Goal: Transaction & Acquisition: Purchase product/service

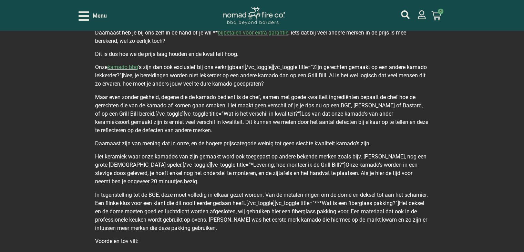
scroll to position [448, 0]
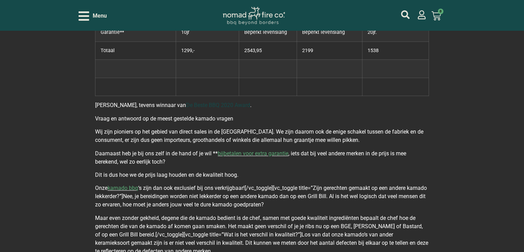
click at [211, 102] on link "De Beste BBQ 2020 Award" at bounding box center [218, 105] width 64 height 7
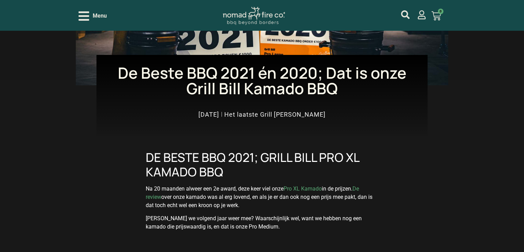
scroll to position [207, 0]
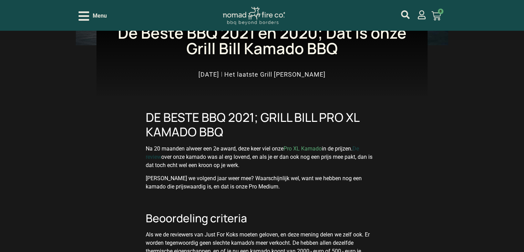
click at [157, 158] on link "De review" at bounding box center [252, 152] width 213 height 15
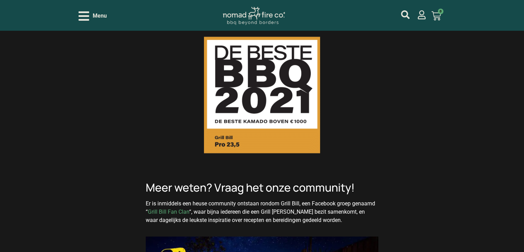
scroll to position [655, 0]
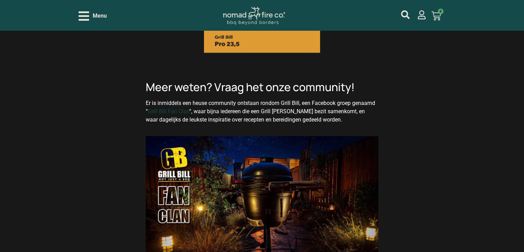
click at [176, 109] on link "Grill Bill Fan Clan" at bounding box center [168, 111] width 41 height 7
click at [159, 109] on link "Grill Bill Fan Clan" at bounding box center [168, 111] width 41 height 7
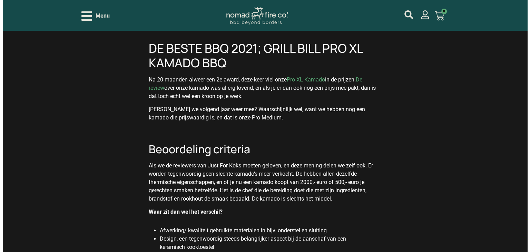
scroll to position [0, 0]
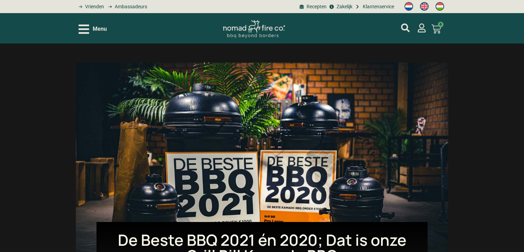
click at [90, 27] on div "Menu" at bounding box center [93, 29] width 28 height 12
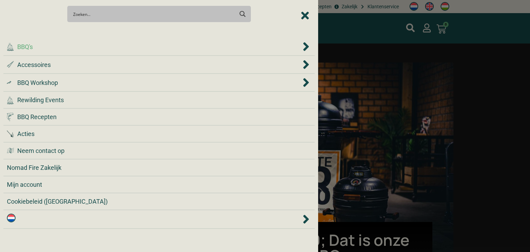
click at [28, 47] on span "BBQ's" at bounding box center [25, 46] width 16 height 9
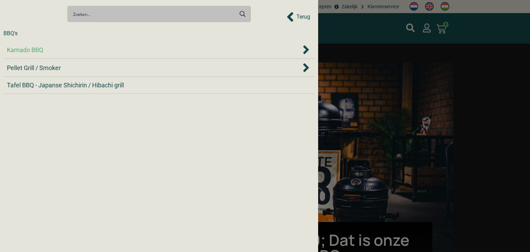
click at [31, 50] on span "Kamado BBQ" at bounding box center [25, 49] width 36 height 9
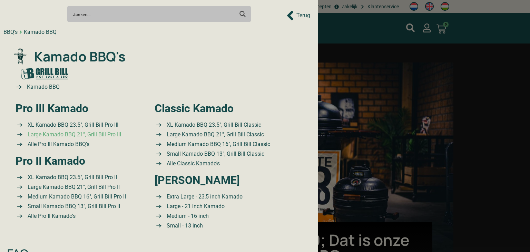
click at [60, 134] on span "Large Kamado BBQ 21″, Grill Bill Pro III" at bounding box center [73, 134] width 95 height 8
click at [496, 138] on div at bounding box center [265, 126] width 530 height 252
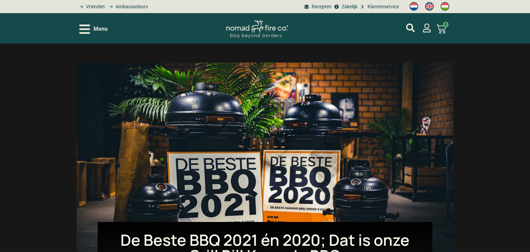
click at [84, 29] on icon "Open/Close Menu" at bounding box center [84, 28] width 11 height 9
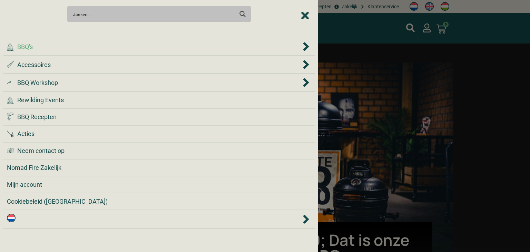
click at [22, 46] on span "BBQ's" at bounding box center [25, 46] width 16 height 9
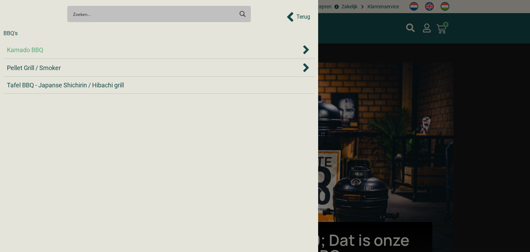
click at [20, 50] on span "Kamado BBQ" at bounding box center [25, 49] width 36 height 9
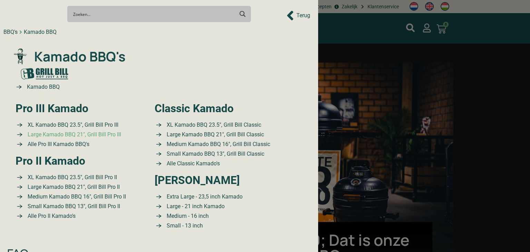
click at [48, 136] on span "Large Kamado BBQ 21″, Grill Bill Pro III" at bounding box center [73, 134] width 95 height 8
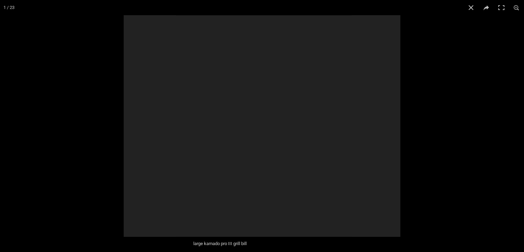
scroll to position [34, 0]
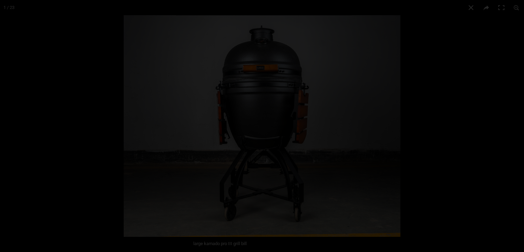
click at [92, 143] on div at bounding box center [262, 126] width 524 height 252
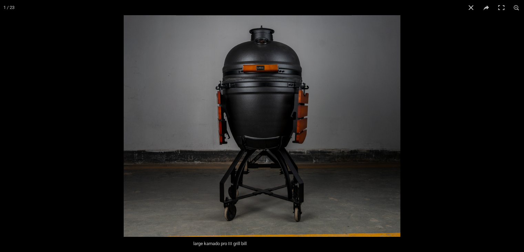
click at [271, 101] on img at bounding box center [262, 125] width 277 height 221
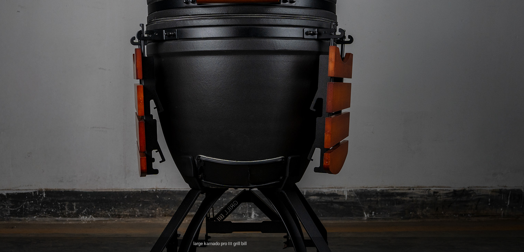
click at [255, 110] on img at bounding box center [242, 132] width 662 height 530
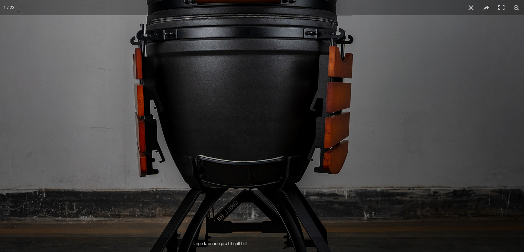
click at [255, 110] on img at bounding box center [242, 132] width 662 height 530
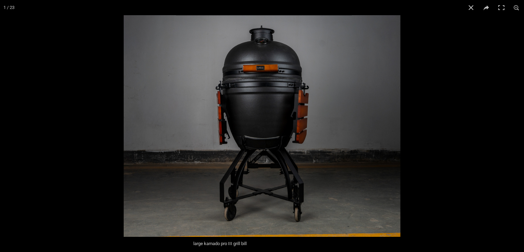
click at [517, 125] on button "Next (arrow right)" at bounding box center [512, 126] width 24 height 34
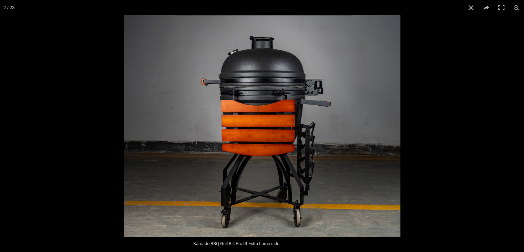
click at [517, 125] on button "Next (arrow right)" at bounding box center [512, 126] width 24 height 34
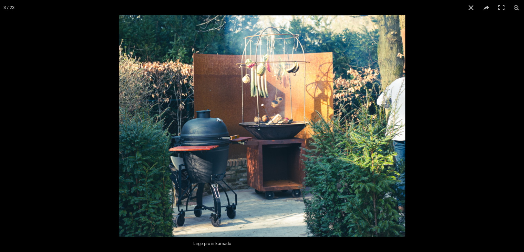
click at [518, 125] on button "Next (arrow right)" at bounding box center [512, 126] width 24 height 34
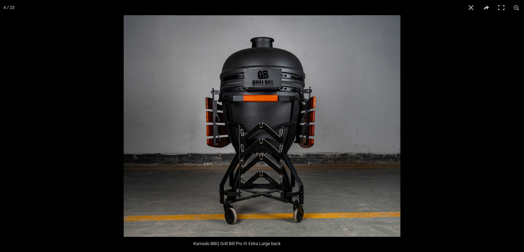
click at [283, 90] on img at bounding box center [262, 125] width 277 height 221
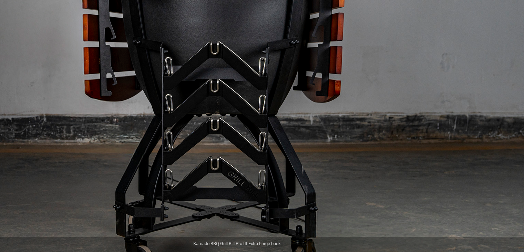
click at [261, 65] on img at bounding box center [217, 50] width 662 height 530
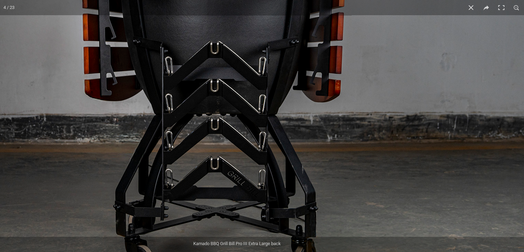
click at [515, 123] on button "Next (arrow right)" at bounding box center [512, 126] width 24 height 34
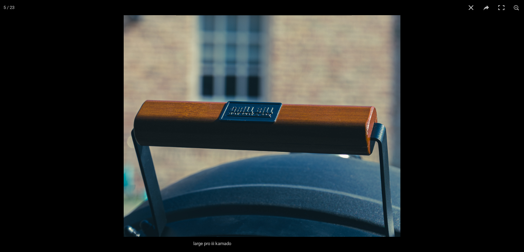
click at [514, 123] on button "Next (arrow right)" at bounding box center [512, 126] width 24 height 34
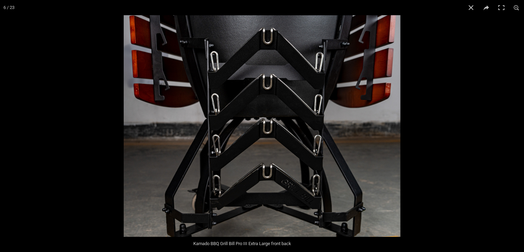
click at [514, 123] on button "Next (arrow right)" at bounding box center [512, 126] width 24 height 34
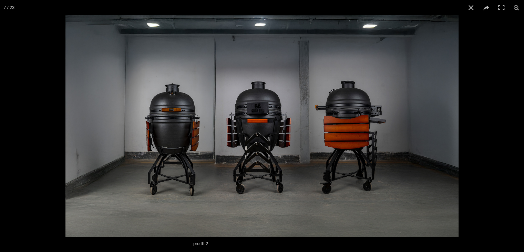
click at [516, 124] on button "Next (arrow right)" at bounding box center [512, 126] width 24 height 34
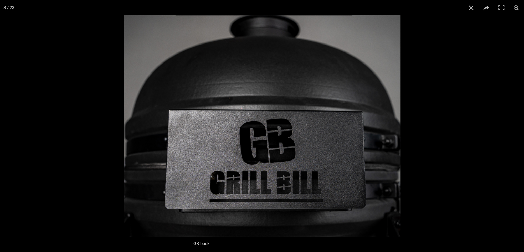
click at [517, 124] on button "Next (arrow right)" at bounding box center [512, 126] width 24 height 34
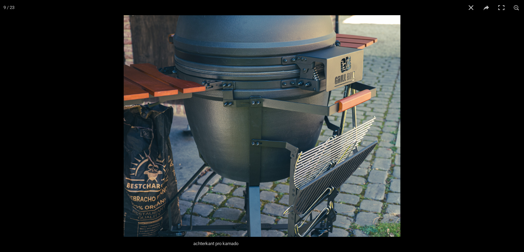
click at [516, 129] on button "Next (arrow right)" at bounding box center [512, 126] width 24 height 34
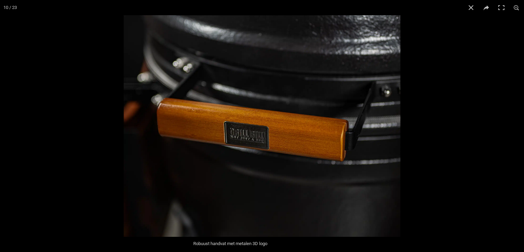
click at [516, 129] on button "Next (arrow right)" at bounding box center [512, 126] width 24 height 34
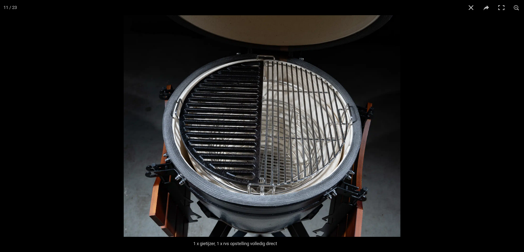
click at [516, 129] on button "Next (arrow right)" at bounding box center [512, 126] width 24 height 34
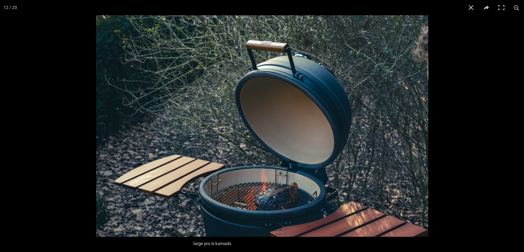
click at [516, 129] on button "Next (arrow right)" at bounding box center [512, 126] width 24 height 34
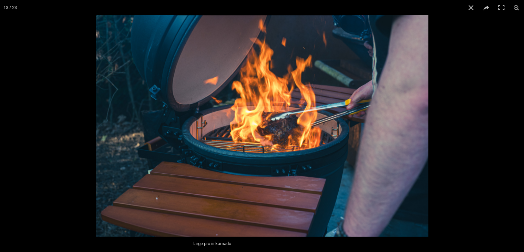
click at [516, 129] on button "Next (arrow right)" at bounding box center [512, 126] width 24 height 34
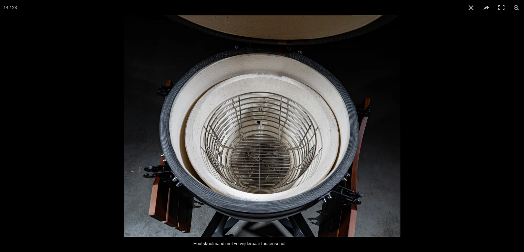
click at [516, 129] on button "Next (arrow right)" at bounding box center [512, 126] width 24 height 34
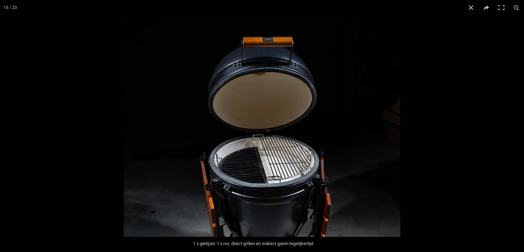
click at [516, 129] on button "Next (arrow right)" at bounding box center [512, 126] width 24 height 34
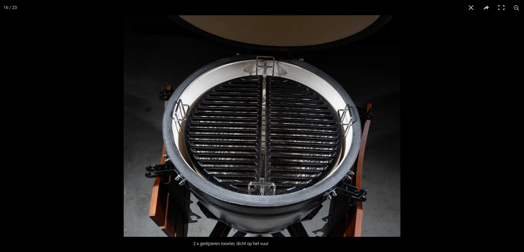
click at [516, 129] on button "Next (arrow right)" at bounding box center [512, 126] width 24 height 34
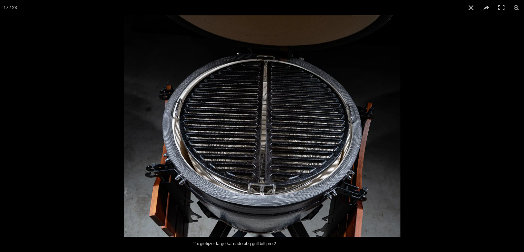
click at [516, 127] on button "Next (arrow right)" at bounding box center [512, 126] width 24 height 34
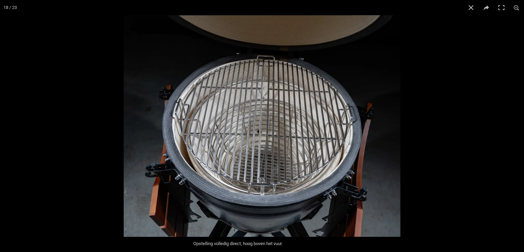
click at [516, 127] on button "Next (arrow right)" at bounding box center [512, 126] width 24 height 34
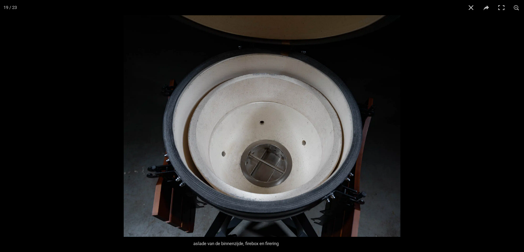
click at [516, 127] on button "Next (arrow right)" at bounding box center [512, 126] width 24 height 34
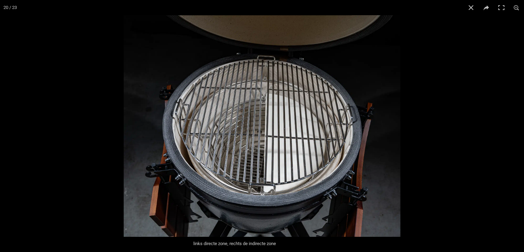
click at [516, 127] on button "Next (arrow right)" at bounding box center [512, 126] width 24 height 34
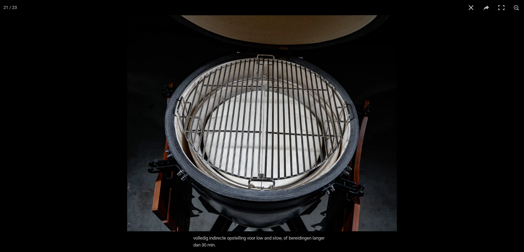
click at [516, 127] on button "Next (arrow right)" at bounding box center [512, 126] width 24 height 34
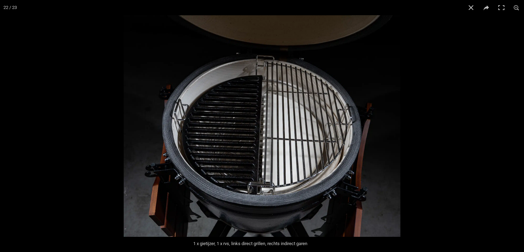
click at [516, 127] on button "Next (arrow right)" at bounding box center [512, 126] width 24 height 34
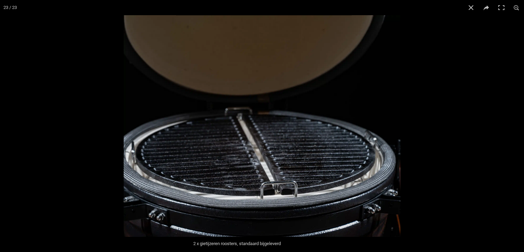
click at [516, 127] on button "Next (arrow right)" at bounding box center [512, 126] width 24 height 34
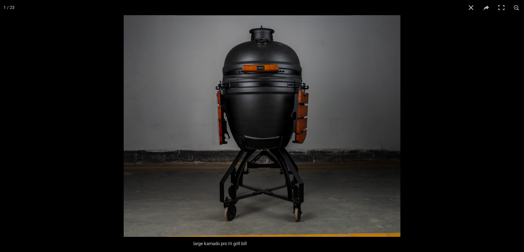
click at [263, 45] on img at bounding box center [262, 125] width 277 height 221
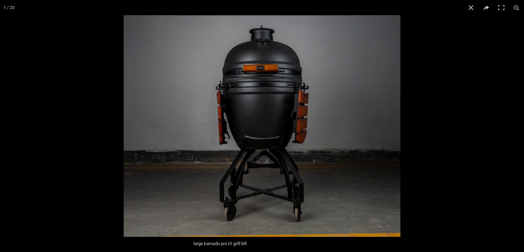
click at [515, 126] on button "Next (arrow right)" at bounding box center [512, 126] width 24 height 34
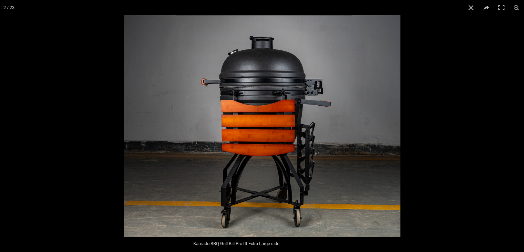
click at [515, 125] on button "Next (arrow right)" at bounding box center [512, 126] width 24 height 34
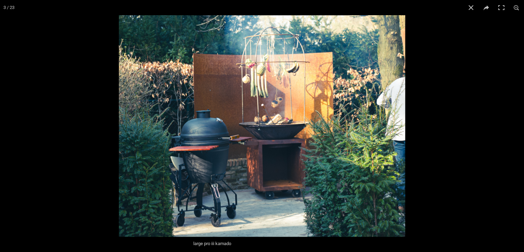
click at [515, 125] on button "Next (arrow right)" at bounding box center [512, 126] width 24 height 34
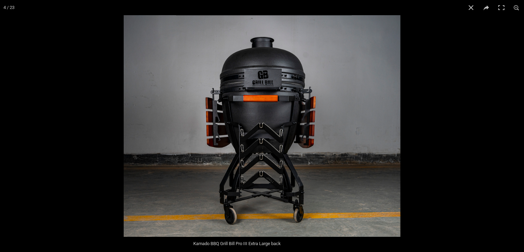
click at [516, 125] on button "Next (arrow right)" at bounding box center [512, 126] width 24 height 34
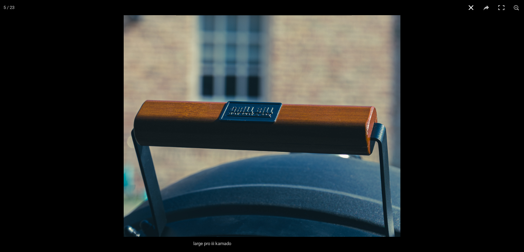
click at [470, 7] on button "Close (Esc)" at bounding box center [471, 7] width 15 height 15
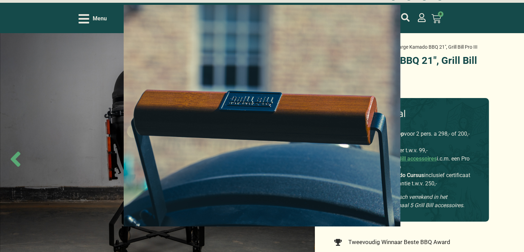
scroll to position [0, 0]
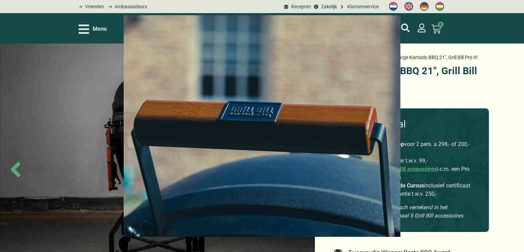
click at [495, 78] on div at bounding box center [386, 141] width 524 height 252
click at [418, 65] on div at bounding box center [386, 141] width 524 height 252
click at [421, 85] on div at bounding box center [386, 141] width 524 height 252
drag, startPoint x: 421, startPoint y: 85, endPoint x: 412, endPoint y: 83, distance: 9.0
click at [422, 84] on div at bounding box center [386, 141] width 524 height 252
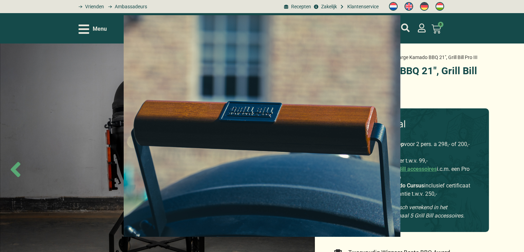
click at [61, 91] on div at bounding box center [262, 126] width 524 height 252
click at [11, 173] on div at bounding box center [262, 126] width 524 height 252
click at [514, 244] on div "large pro iii kamado" at bounding box center [262, 244] width 524 height 15
click at [514, 240] on div "large pro iii kamado" at bounding box center [262, 244] width 524 height 15
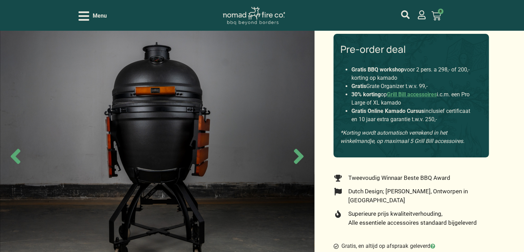
scroll to position [241, 0]
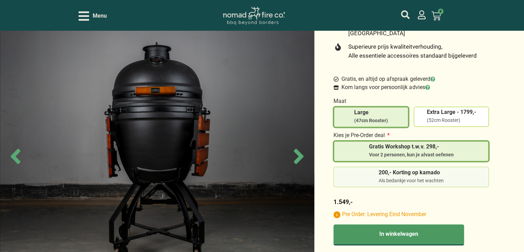
click at [397, 177] on div "Als bedankje voor het wachten" at bounding box center [411, 180] width 65 height 7
click at [0, 0] on input "200,- Korting op kamado Als bedankje voor het wachten" at bounding box center [0, 0] width 0 height 0
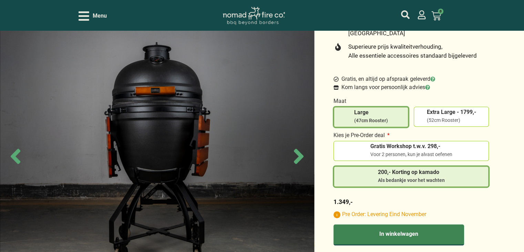
click at [410, 228] on button "In winkelwagen" at bounding box center [399, 234] width 131 height 21
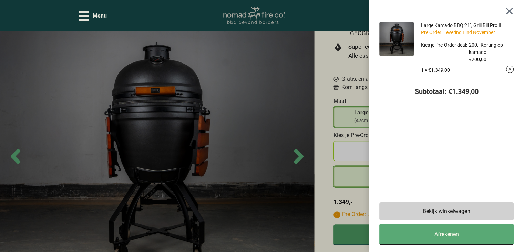
click at [514, 10] on div at bounding box center [509, 11] width 9 height 8
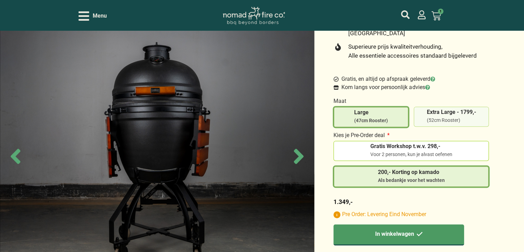
click at [456, 109] on span "Extra Large - 1799,-" at bounding box center [451, 112] width 49 height 6
click at [0, 0] on input "Extra Large - 1799,- (52cm Rooster)" at bounding box center [0, 0] width 0 height 0
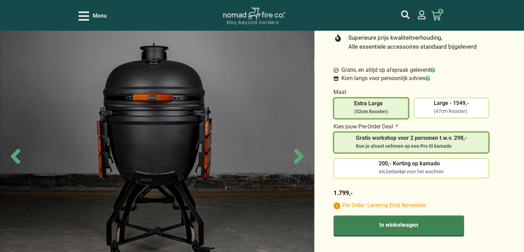
scroll to position [276, 0]
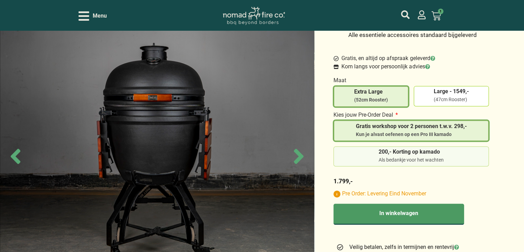
click at [392, 149] on span "200,- Korting op kamado" at bounding box center [411, 152] width 65 height 6
click at [0, 0] on input "200,- Korting op kamado Als bedankje voor het wachten" at bounding box center [0, 0] width 0 height 0
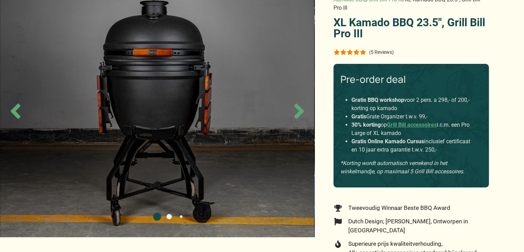
scroll to position [0, 0]
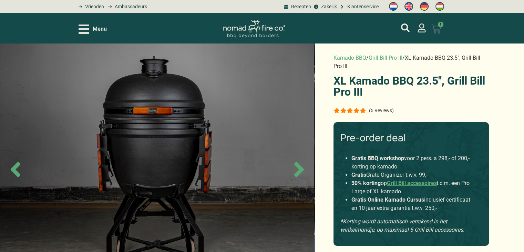
click at [438, 32] on icon at bounding box center [437, 29] width 10 height 10
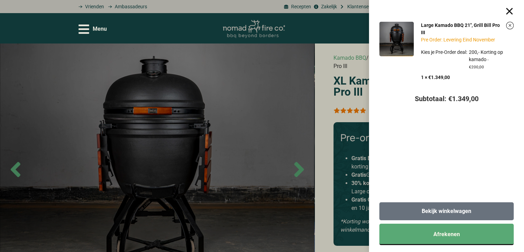
click at [439, 214] on span "Bekijk winkelwagen" at bounding box center [447, 211] width 50 height 6
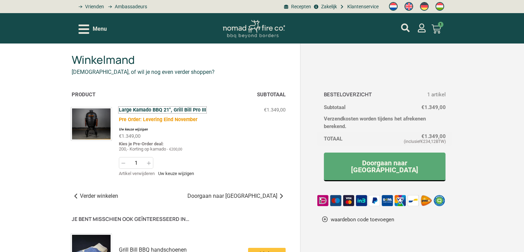
click at [166, 109] on link "Large Kamado BBQ 21", Grill Bill Pro III" at bounding box center [162, 110] width 87 height 6
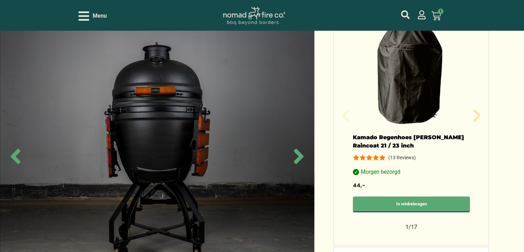
scroll to position [586, 0]
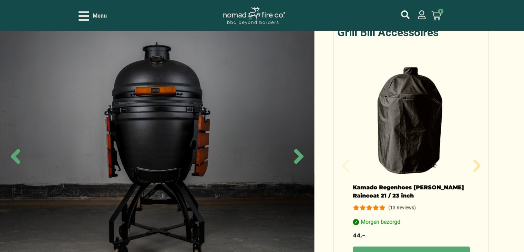
scroll to position [724, 0]
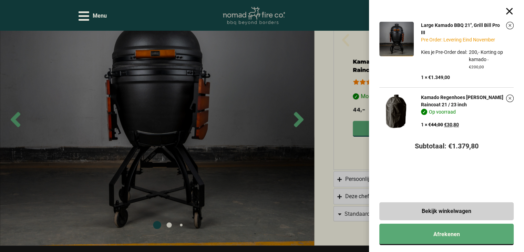
click at [328, 201] on div "Large Kamado BBQ 21", Grill Bill Pro III Pre Order: Levering Eind November Kies…" at bounding box center [262, 126] width 524 height 252
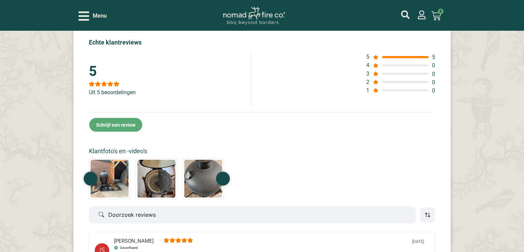
scroll to position [3827, 0]
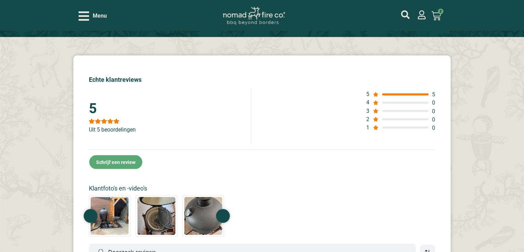
click at [130, 195] on img at bounding box center [109, 215] width 41 height 41
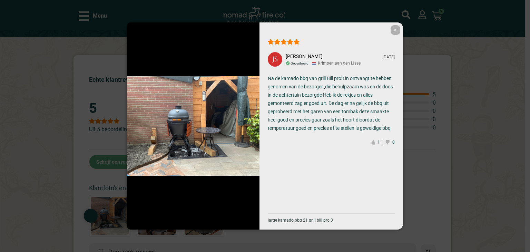
click at [175, 126] on img at bounding box center [193, 125] width 132 height 99
click at [461, 118] on div "✕ [PERSON_NAME] [DATE] Geverifieerd Krimpen aan den IJssel Na de kamado bbq van…" at bounding box center [265, 126] width 530 height 252
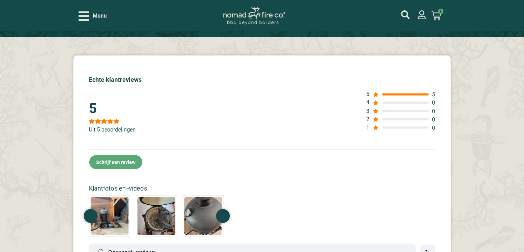
click at [177, 195] on img at bounding box center [156, 215] width 41 height 41
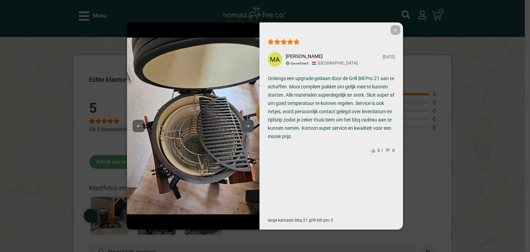
click at [250, 126] on div at bounding box center [247, 126] width 12 height 12
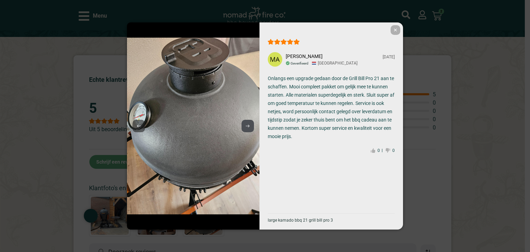
click at [248, 126] on use at bounding box center [247, 125] width 4 height 3
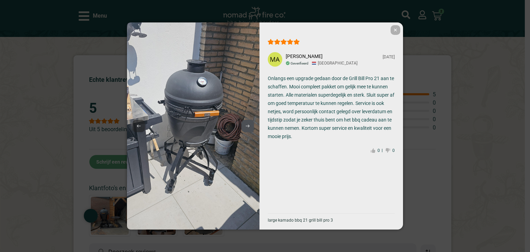
click at [248, 126] on use at bounding box center [247, 125] width 4 height 3
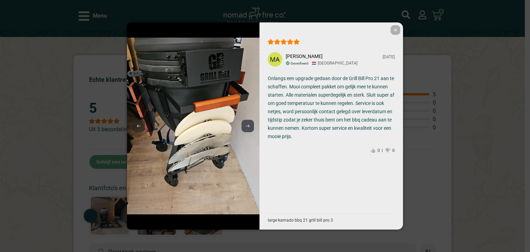
click at [248, 126] on icon at bounding box center [247, 125] width 4 height 3
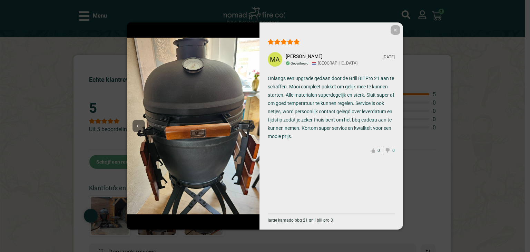
click at [216, 70] on img at bounding box center [193, 126] width 132 height 177
click at [248, 125] on icon at bounding box center [247, 125] width 4 height 3
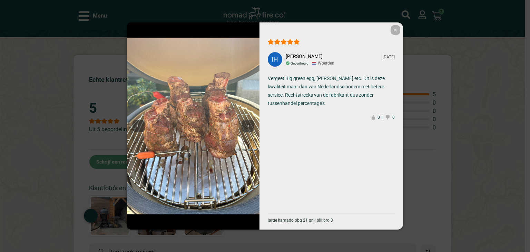
click at [248, 125] on icon at bounding box center [247, 125] width 4 height 3
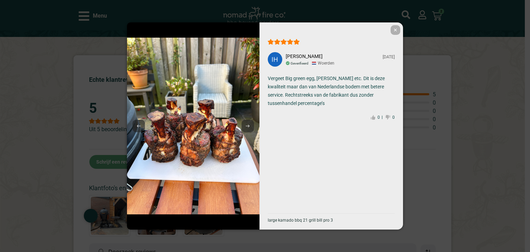
click at [248, 125] on icon at bounding box center [247, 125] width 4 height 3
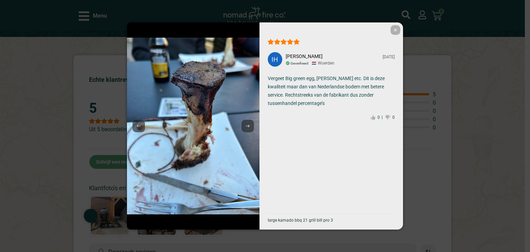
click at [248, 125] on icon at bounding box center [247, 125] width 4 height 3
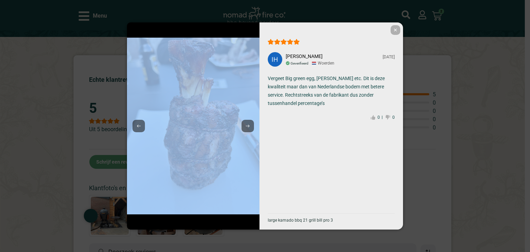
click at [248, 125] on icon at bounding box center [247, 125] width 4 height 3
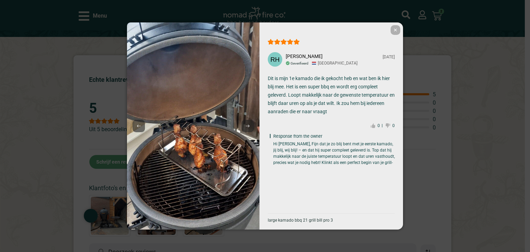
click at [248, 125] on icon at bounding box center [247, 125] width 4 height 3
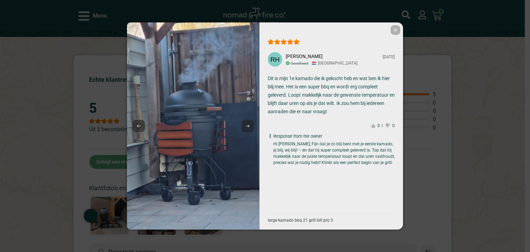
click at [248, 125] on icon at bounding box center [247, 125] width 4 height 3
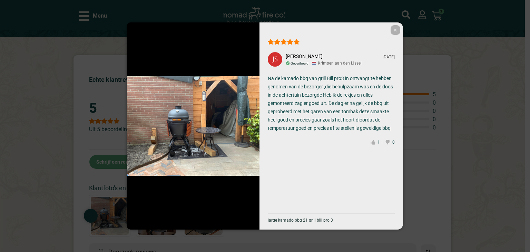
click at [248, 125] on img at bounding box center [193, 125] width 132 height 99
click at [393, 32] on span "✕" at bounding box center [395, 30] width 10 height 10
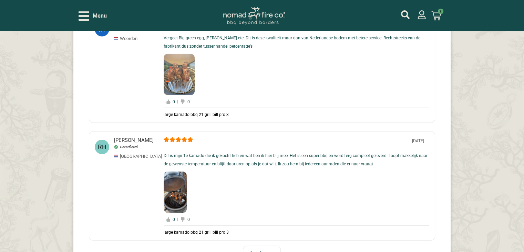
scroll to position [4585, 0]
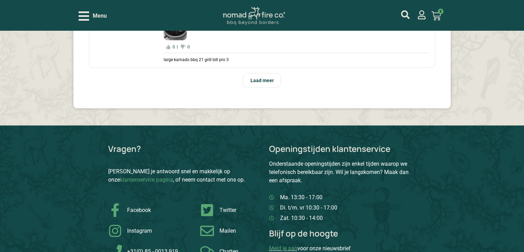
click at [278, 88] on div "Laad meer" at bounding box center [262, 80] width 38 height 14
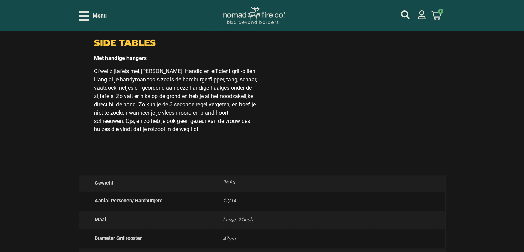
scroll to position [3275, 0]
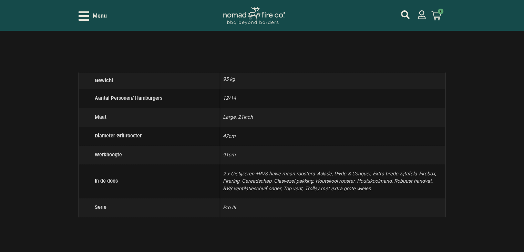
click at [420, 167] on p "2 x Gietijzeren +RVS halve maan roosters, Aslade, Divde & Conquer, Extra brede …" at bounding box center [333, 181] width 220 height 28
copy p "Firebox"
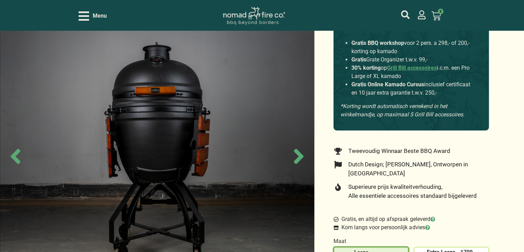
scroll to position [103, 0]
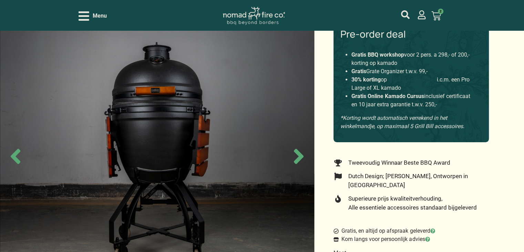
click at [414, 76] on link "Grill Bill accessoires" at bounding box center [412, 79] width 50 height 7
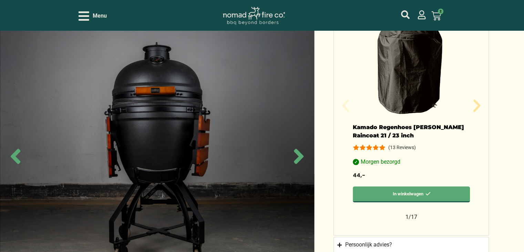
scroll to position [651, 0]
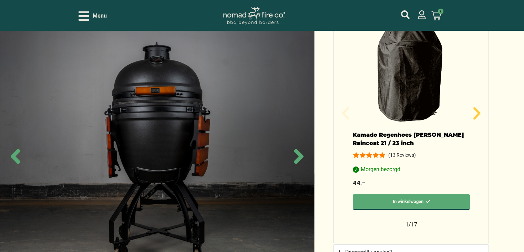
click at [473, 105] on icon "Volgende slide" at bounding box center [477, 113] width 17 height 17
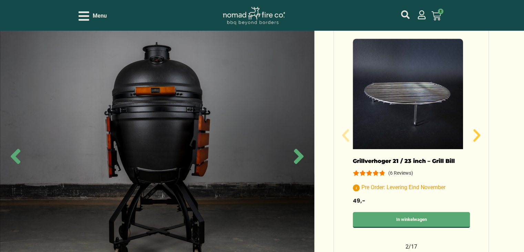
scroll to position [616, 0]
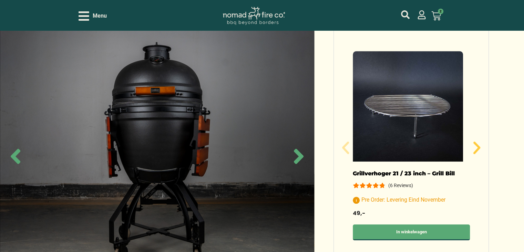
click at [476, 141] on icon "Volgende slide" at bounding box center [477, 147] width 7 height 12
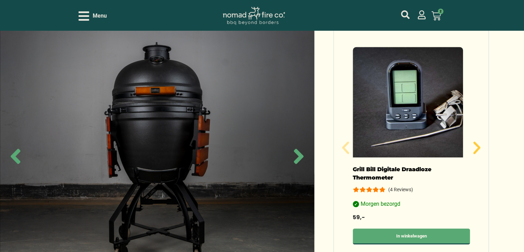
click at [476, 141] on icon "Volgende slide" at bounding box center [477, 147] width 7 height 12
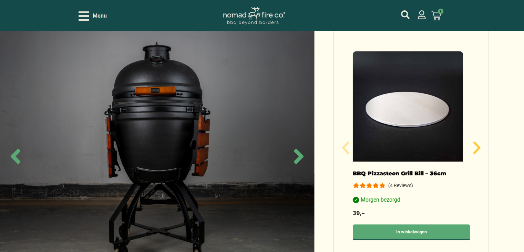
click at [476, 141] on icon "Volgende slide" at bounding box center [477, 147] width 7 height 12
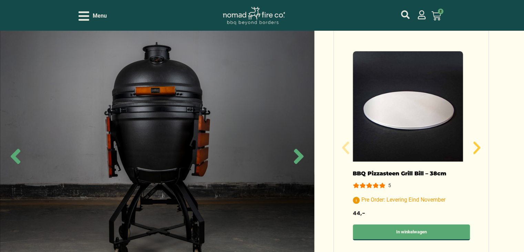
click at [476, 141] on icon "Volgende slide" at bounding box center [477, 147] width 7 height 12
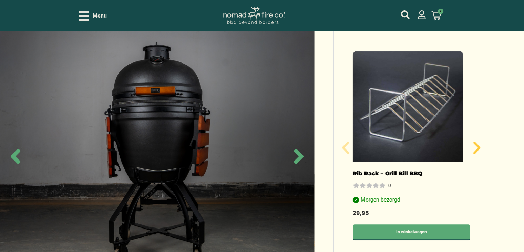
click at [476, 141] on icon "Volgende slide" at bounding box center [477, 147] width 7 height 12
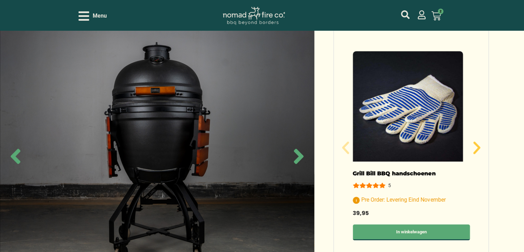
click at [476, 141] on icon "Volgende slide" at bounding box center [477, 147] width 7 height 12
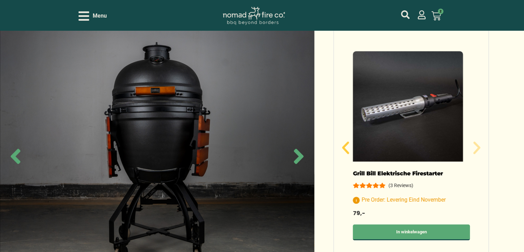
click at [342, 139] on icon "Vorige slide" at bounding box center [346, 147] width 17 height 17
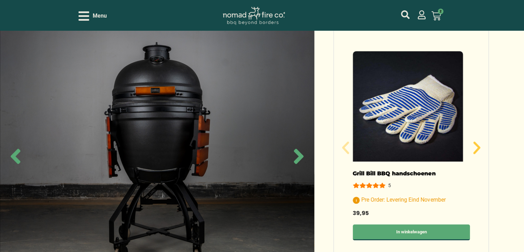
click at [474, 139] on icon "Volgende slide" at bounding box center [477, 147] width 17 height 17
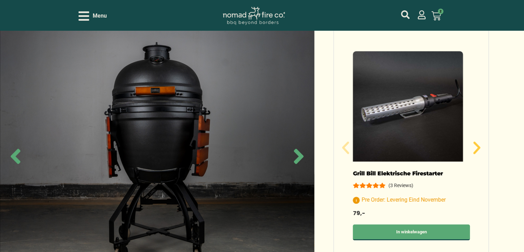
click at [474, 139] on icon "Volgende slide" at bounding box center [477, 147] width 17 height 17
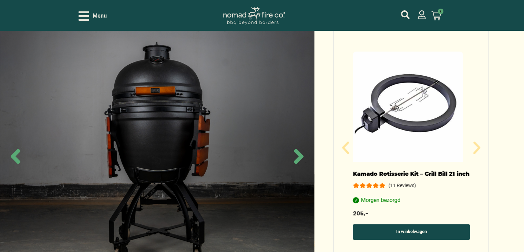
click at [416, 224] on link "In winkelwagen" at bounding box center [411, 232] width 117 height 16
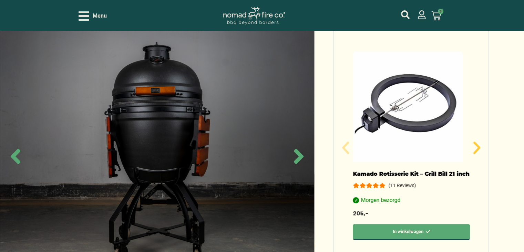
click at [475, 141] on icon "Volgende slide" at bounding box center [477, 147] width 7 height 12
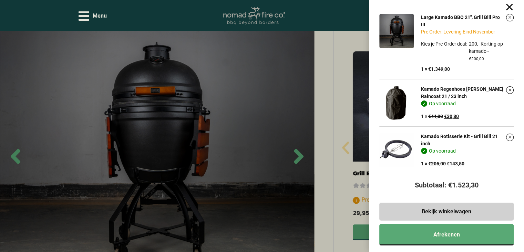
click at [341, 238] on div "Large Kamado BBQ 21", Grill Bill Pro III Pre Order: Levering Eind November Kies…" at bounding box center [262, 126] width 524 height 252
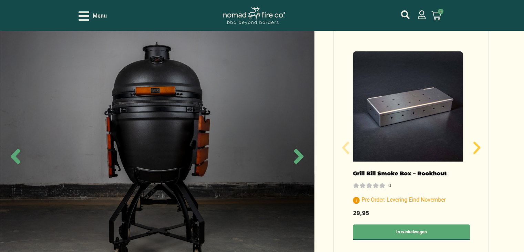
click at [475, 139] on icon "Volgende slide" at bounding box center [477, 147] width 17 height 17
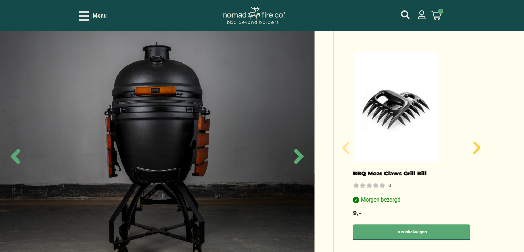
click at [475, 139] on icon "Volgende slide" at bounding box center [477, 147] width 17 height 17
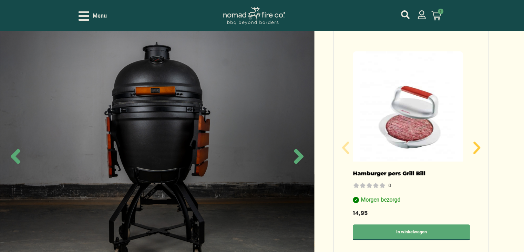
click at [475, 139] on icon "Volgende slide" at bounding box center [477, 147] width 17 height 17
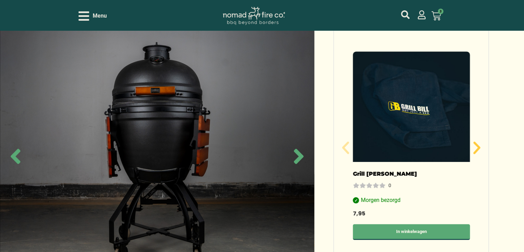
click at [475, 139] on icon "Volgende slide" at bounding box center [477, 147] width 17 height 17
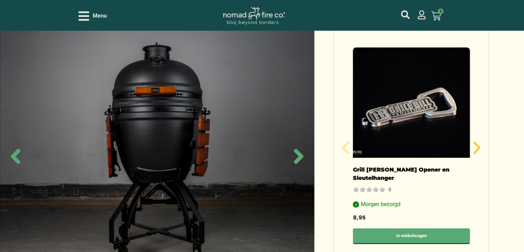
click at [475, 139] on icon "Volgende slide" at bounding box center [477, 147] width 17 height 17
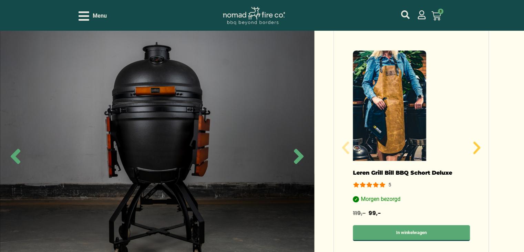
click at [475, 139] on icon "Volgende slide" at bounding box center [477, 147] width 17 height 17
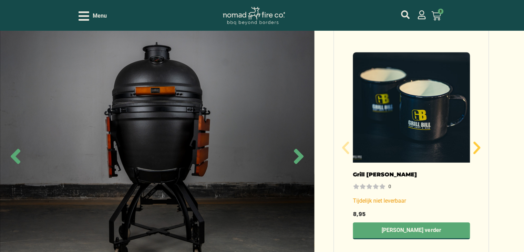
click at [475, 139] on icon "Volgende slide" at bounding box center [477, 147] width 17 height 17
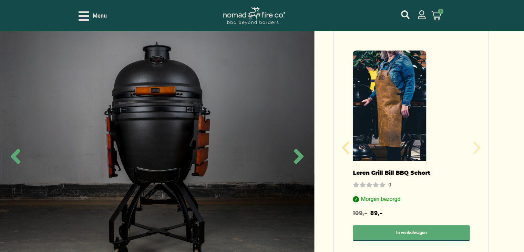
click at [475, 139] on icon "Volgende slide" at bounding box center [477, 147] width 17 height 17
click at [348, 139] on icon "Vorige slide" at bounding box center [346, 147] width 17 height 17
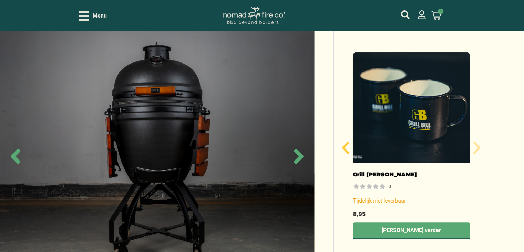
click at [348, 139] on icon "Vorige slide" at bounding box center [346, 147] width 17 height 17
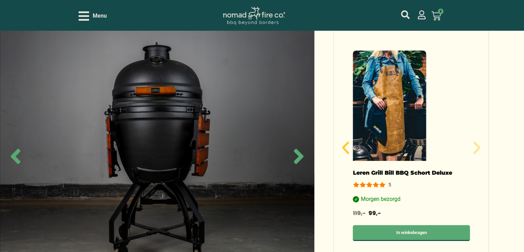
click at [348, 139] on icon "Vorige slide" at bounding box center [346, 147] width 17 height 17
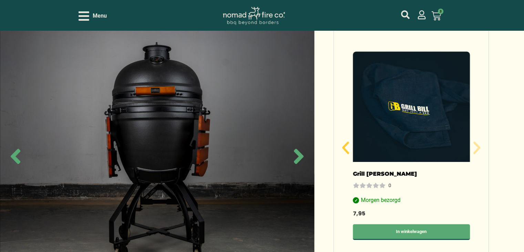
click at [348, 139] on icon "Vorige slide" at bounding box center [346, 147] width 17 height 17
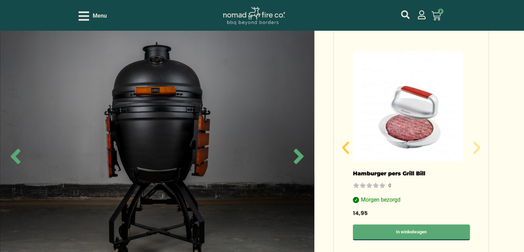
click at [348, 139] on icon "Vorige slide" at bounding box center [346, 147] width 17 height 17
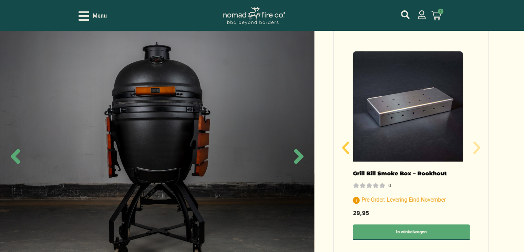
click at [348, 139] on icon "Vorige slide" at bounding box center [346, 147] width 17 height 17
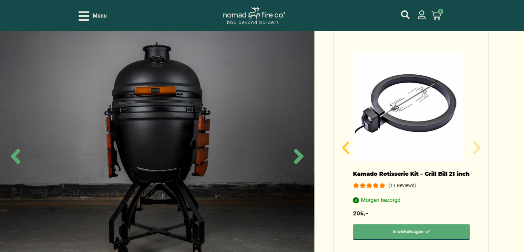
click at [348, 139] on icon "Vorige slide" at bounding box center [346, 147] width 17 height 17
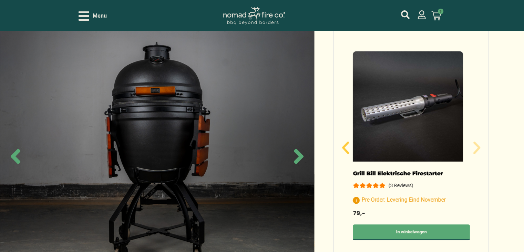
click at [347, 139] on icon "Vorige slide" at bounding box center [346, 147] width 17 height 17
click at [346, 141] on icon "Vorige slide" at bounding box center [345, 147] width 7 height 12
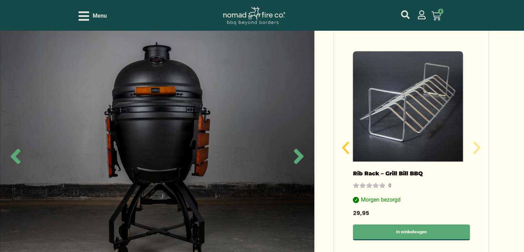
click at [346, 141] on icon "Vorige slide" at bounding box center [345, 147] width 7 height 12
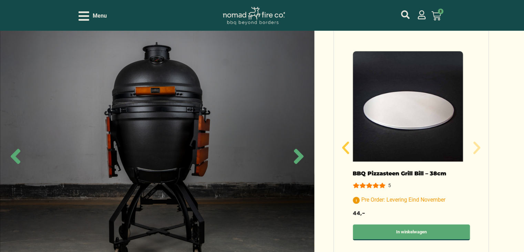
click at [344, 139] on icon "Vorige slide" at bounding box center [346, 147] width 17 height 17
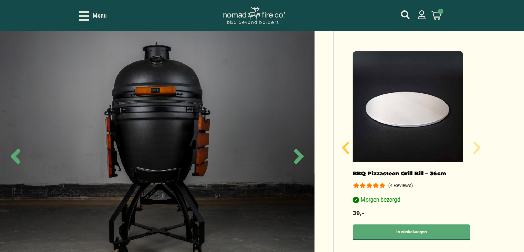
click at [344, 139] on icon "Vorige slide" at bounding box center [346, 147] width 17 height 17
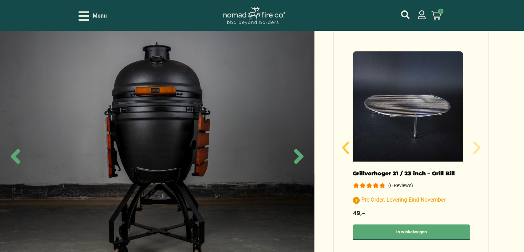
click at [344, 139] on icon "Vorige slide" at bounding box center [346, 147] width 17 height 17
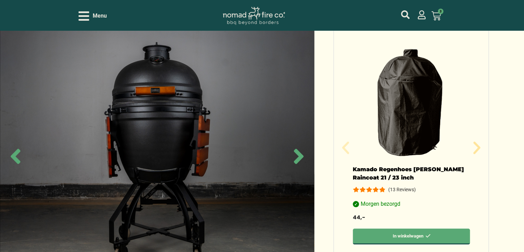
click at [343, 139] on icon "Vorige slide" at bounding box center [346, 147] width 17 height 17
click at [482, 139] on icon "Volgende slide" at bounding box center [477, 147] width 17 height 17
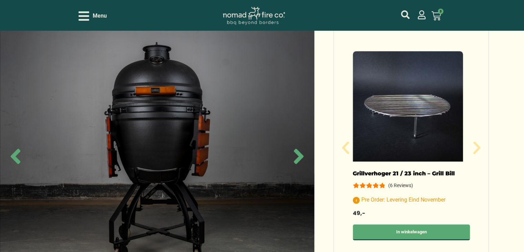
click at [403, 91] on img "2 / 17" at bounding box center [408, 106] width 110 height 110
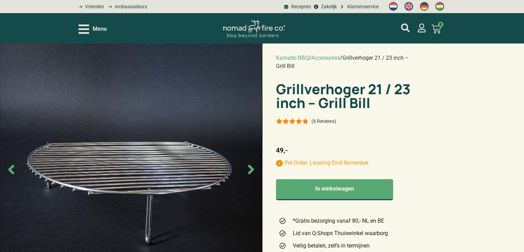
click at [246, 171] on icon "Next slide" at bounding box center [251, 169] width 16 height 16
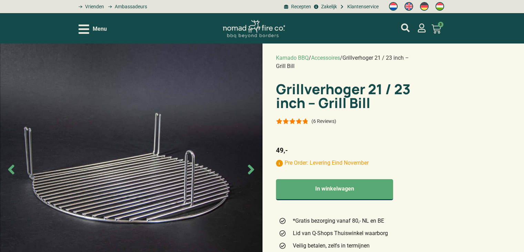
click at [245, 171] on icon "Next slide" at bounding box center [251, 169] width 16 height 16
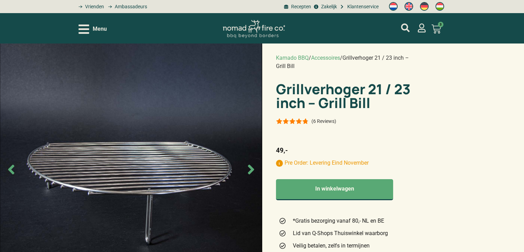
click at [245, 171] on icon "Next slide" at bounding box center [251, 169] width 16 height 16
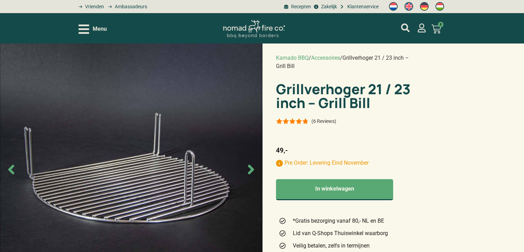
click at [244, 171] on icon "Next slide" at bounding box center [251, 169] width 16 height 16
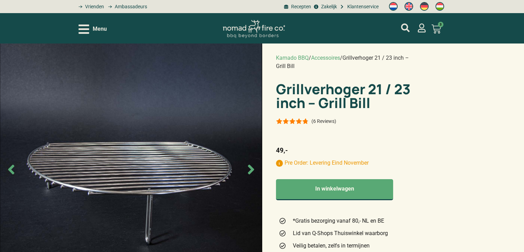
click at [244, 171] on icon "Next slide" at bounding box center [251, 169] width 16 height 16
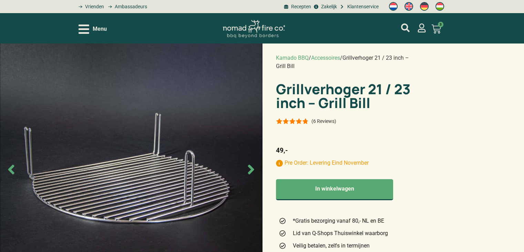
click at [327, 118] on p "(6 Reviews)" at bounding box center [324, 121] width 25 height 6
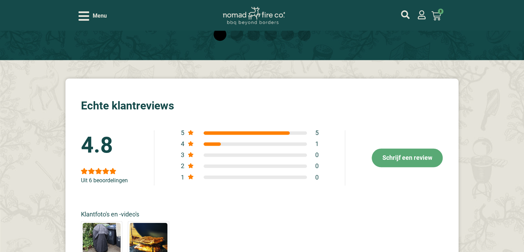
scroll to position [1172, 0]
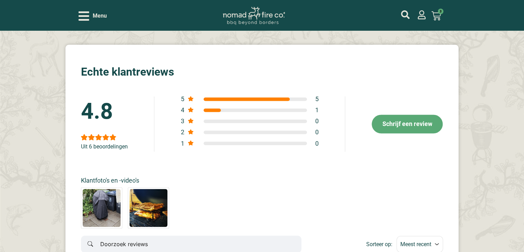
click at [142, 187] on img at bounding box center [148, 207] width 41 height 41
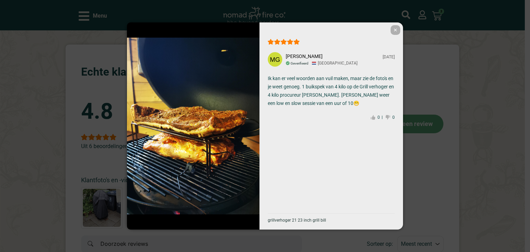
click at [393, 32] on span "✕" at bounding box center [395, 30] width 10 height 10
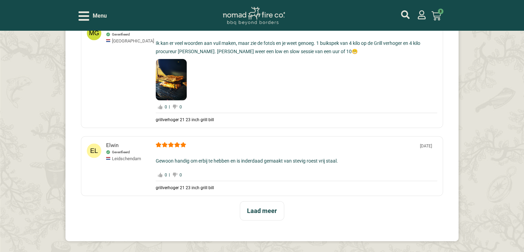
scroll to position [1689, 0]
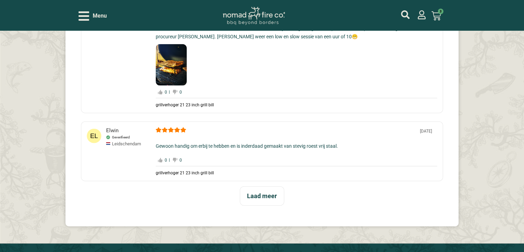
click at [268, 186] on div "Laad meer" at bounding box center [262, 195] width 44 height 19
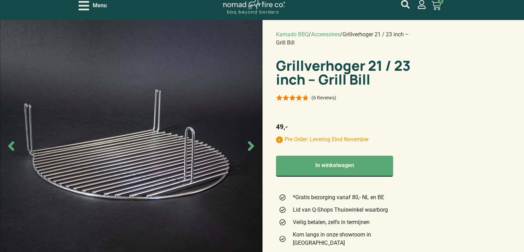
scroll to position [0, 0]
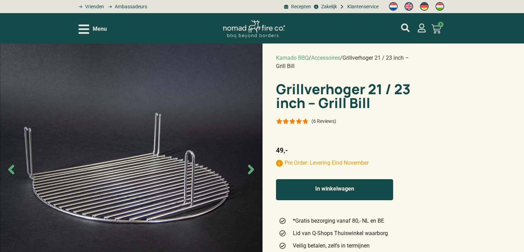
click at [313, 179] on button "In winkelwagen" at bounding box center [335, 189] width 118 height 21
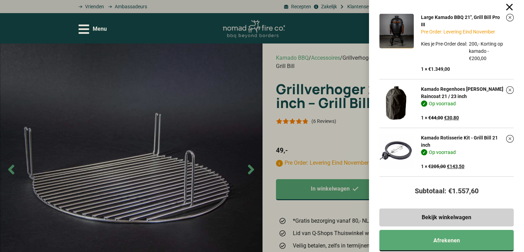
click at [252, 167] on div "Large Kamado BBQ 21", Grill Bill Pro III Pre Order: Levering Eind November Kies…" at bounding box center [262, 126] width 524 height 252
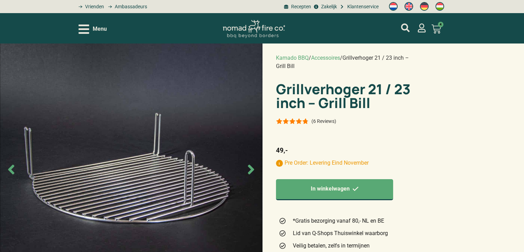
click at [250, 169] on icon "Next slide" at bounding box center [251, 169] width 16 height 16
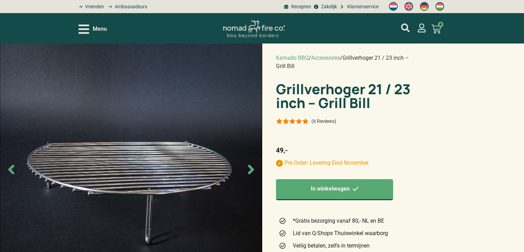
click at [250, 169] on icon "Next slide" at bounding box center [251, 169] width 16 height 16
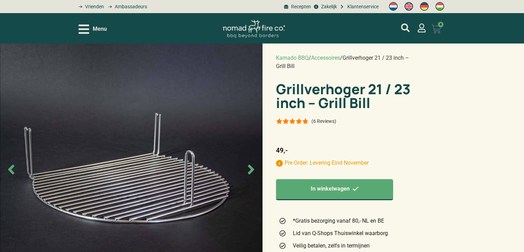
click at [439, 28] on icon at bounding box center [437, 29] width 10 height 10
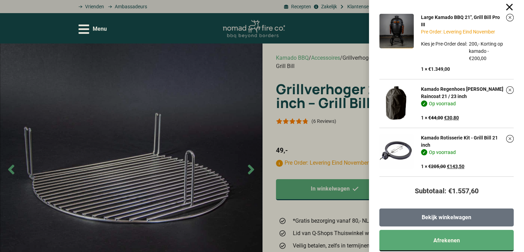
click at [454, 215] on span "Bekijk winkelwagen" at bounding box center [447, 217] width 50 height 6
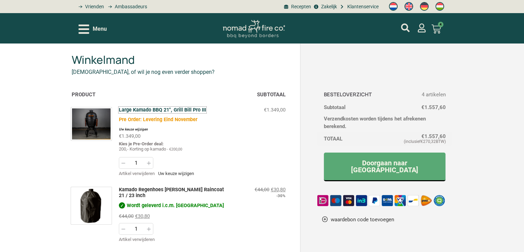
click at [153, 107] on link "Large Kamado BBQ 21", Grill Bill Pro III" at bounding box center [162, 110] width 87 height 6
